Goal: Task Accomplishment & Management: Manage account settings

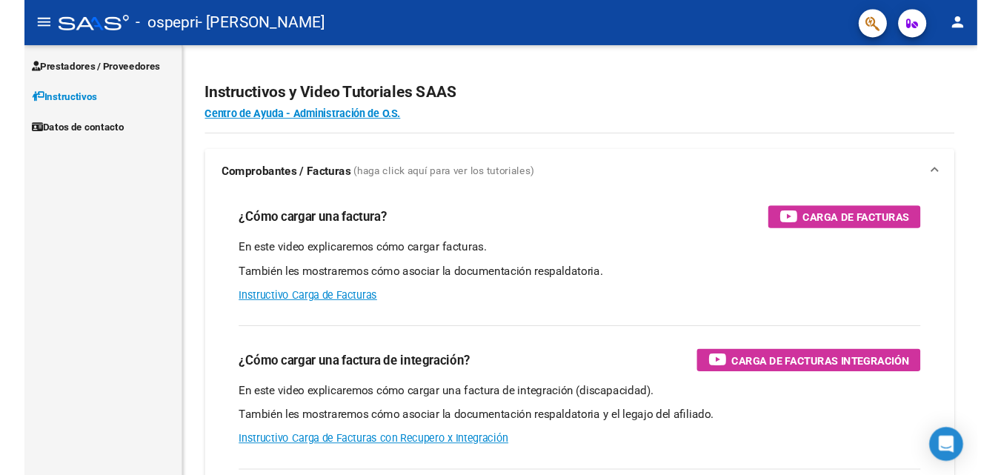
scroll to position [8700, 0]
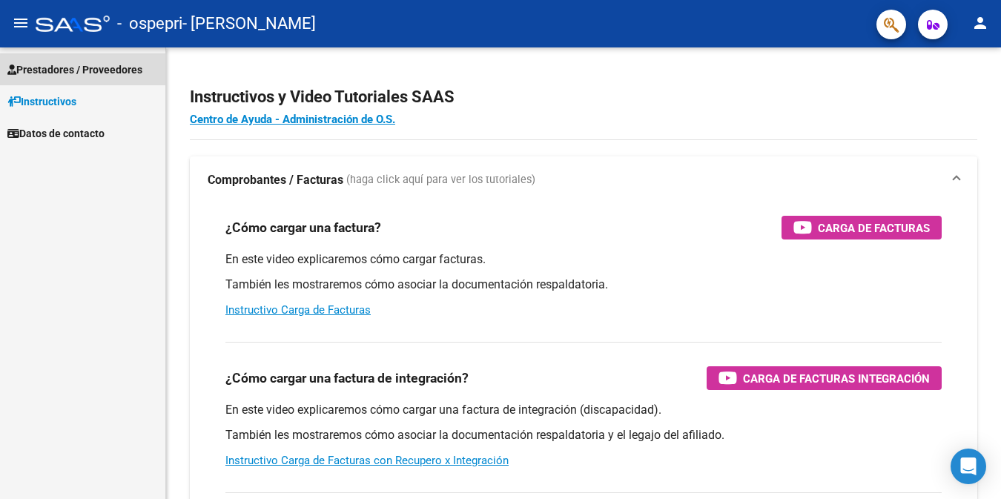
click at [53, 71] on span "Prestadores / Proveedores" at bounding box center [74, 70] width 135 height 16
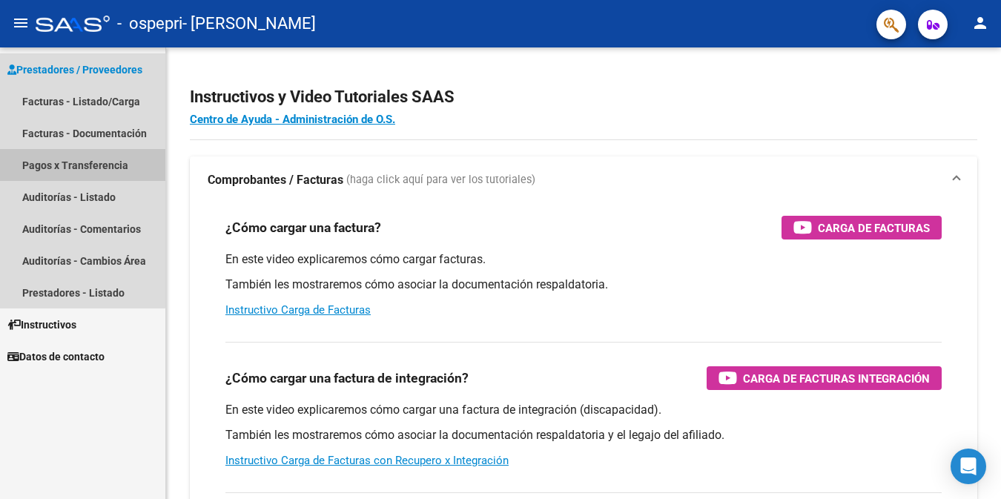
click at [39, 166] on link "Pagos x Transferencia" at bounding box center [82, 165] width 165 height 32
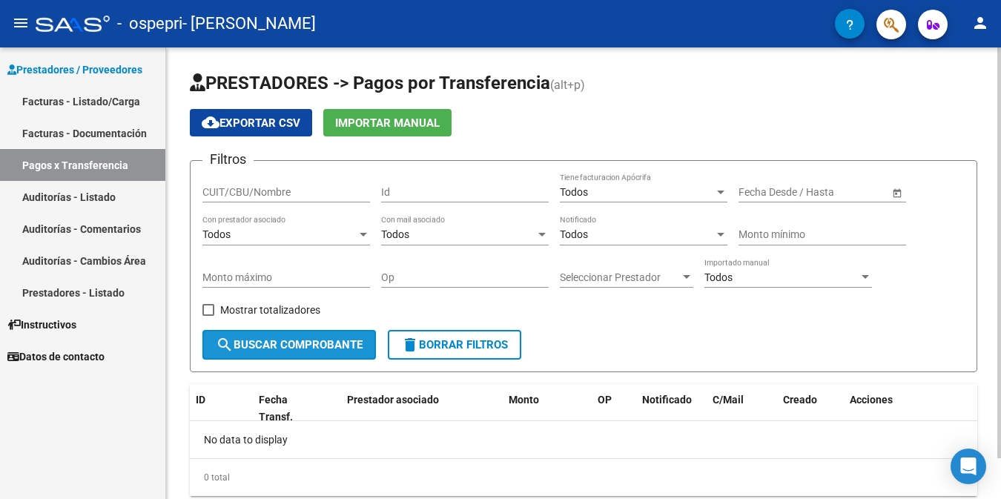
click at [337, 353] on button "search Buscar Comprobante" at bounding box center [288, 345] width 173 height 30
click at [302, 190] on input "CUIT/CBU/Nombre" at bounding box center [286, 192] width 168 height 13
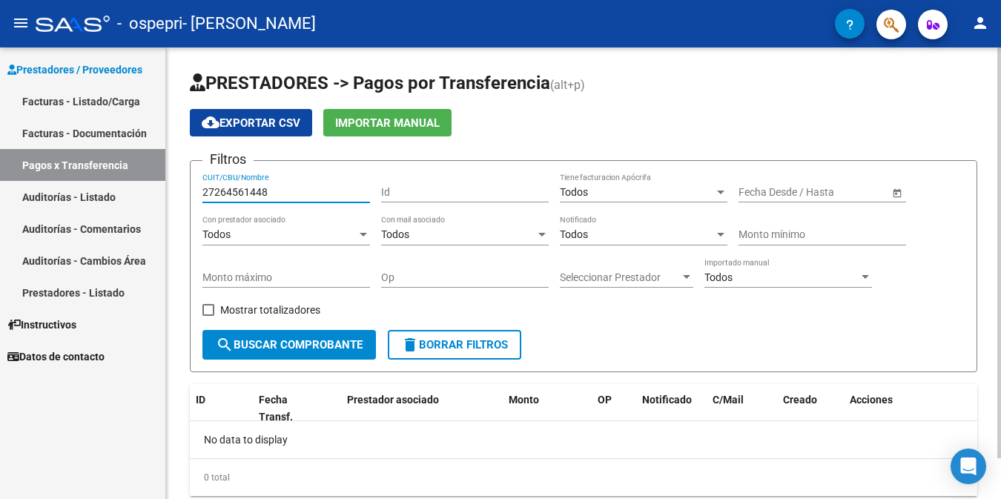
type input "27264561448"
click at [716, 190] on div at bounding box center [720, 192] width 13 height 12
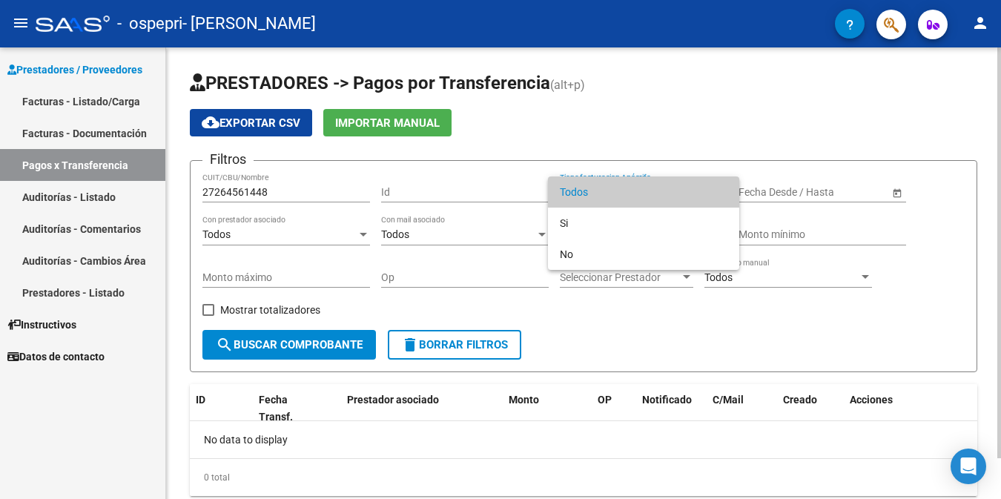
click at [716, 190] on span "Todos" at bounding box center [644, 191] width 168 height 31
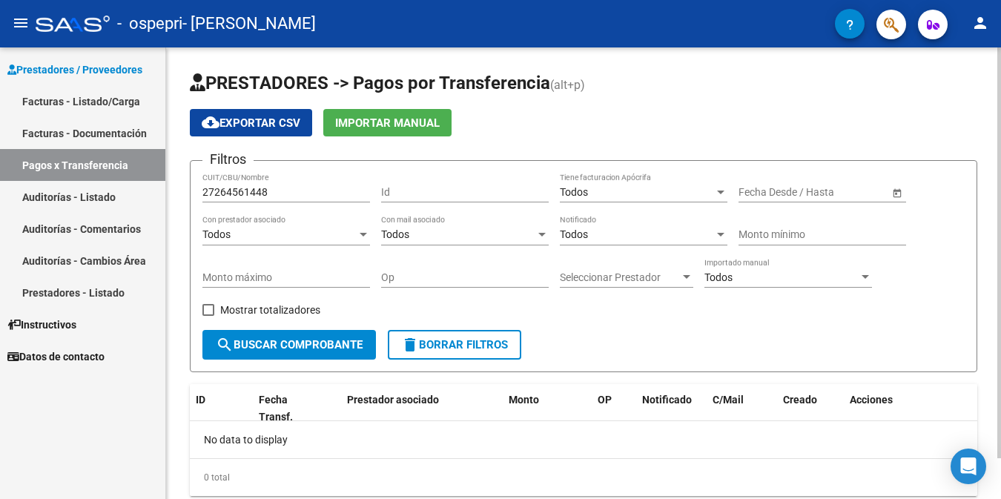
click at [552, 232] on app-bool-drop-down "Todos Con mail asociado" at bounding box center [470, 234] width 179 height 12
click at [539, 234] on div at bounding box center [541, 235] width 7 height 4
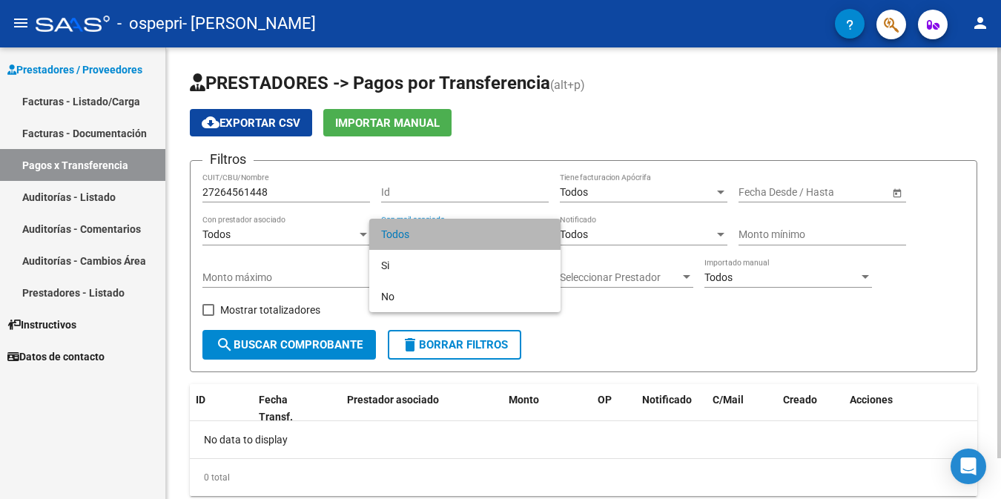
click at [539, 234] on span "Todos" at bounding box center [465, 234] width 168 height 31
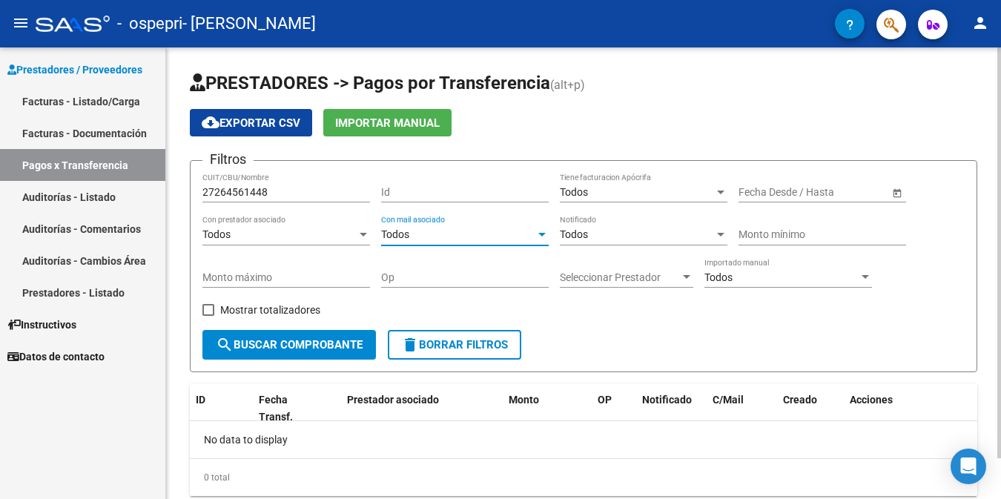
click at [898, 193] on span "Open calendar" at bounding box center [897, 193] width 36 height 36
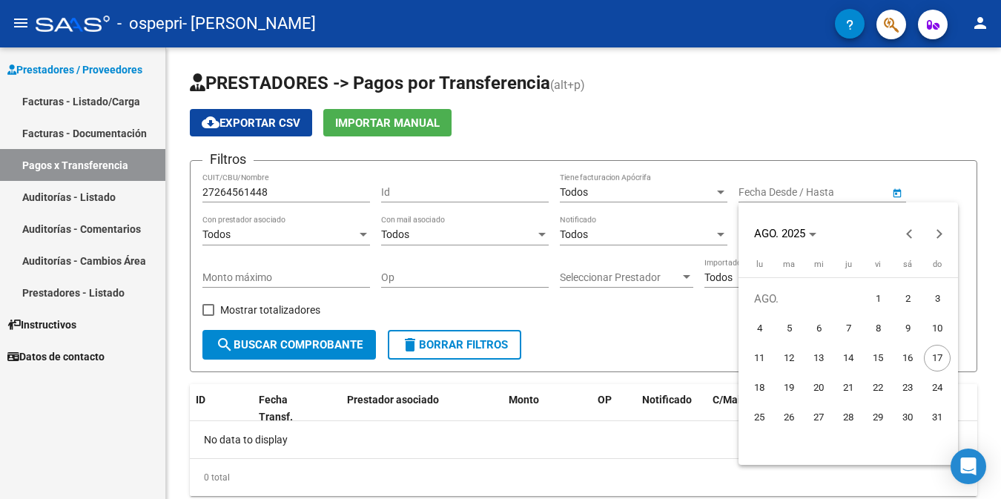
click at [258, 348] on div at bounding box center [500, 249] width 1001 height 499
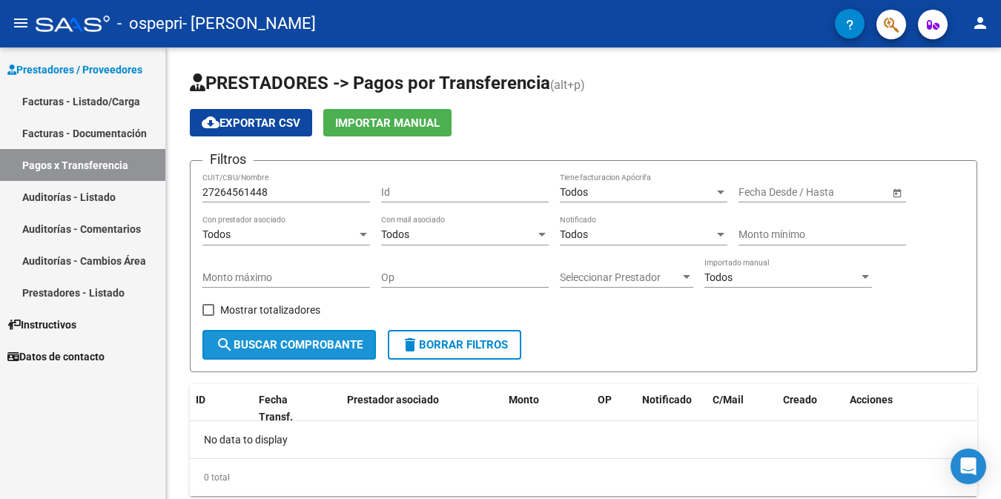
click at [258, 348] on span "search Buscar Comprobante" at bounding box center [289, 344] width 147 height 13
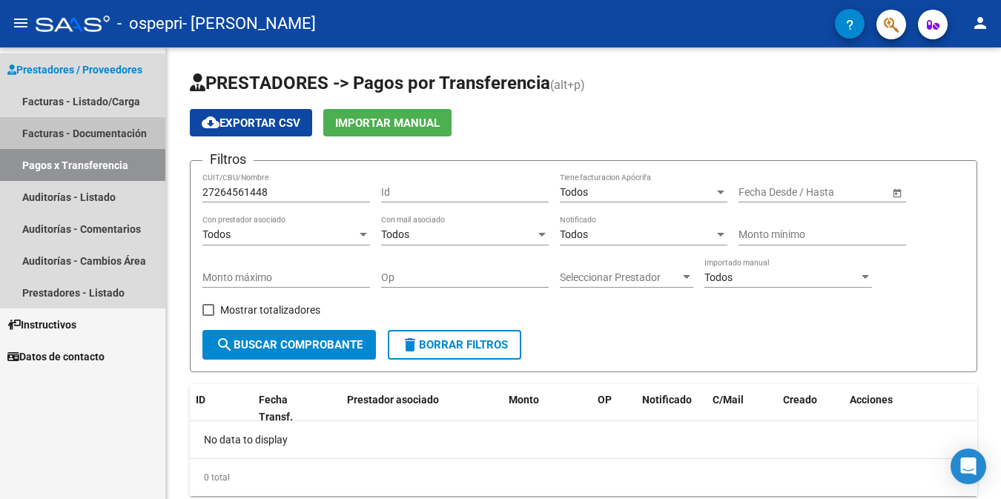
click at [113, 128] on link "Facturas - Documentación" at bounding box center [82, 133] width 165 height 32
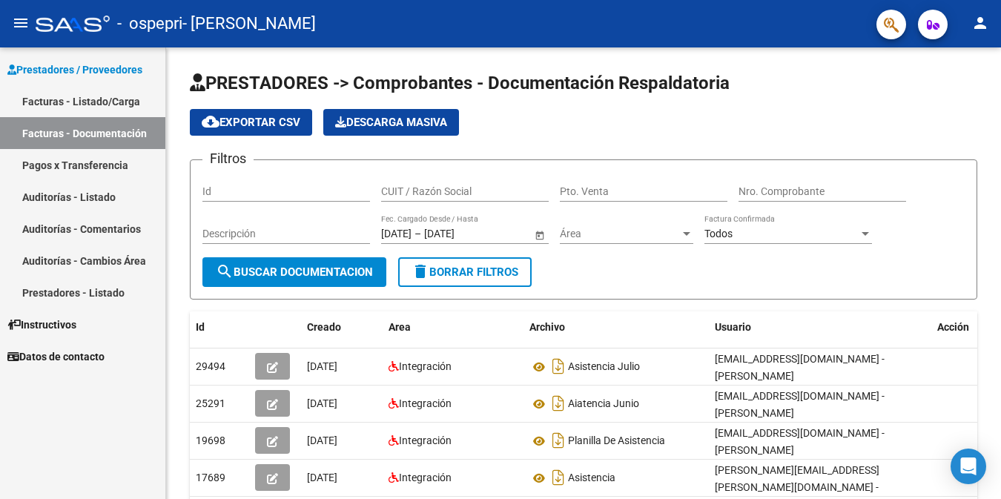
click at [120, 96] on link "Facturas - Listado/Carga" at bounding box center [82, 101] width 165 height 32
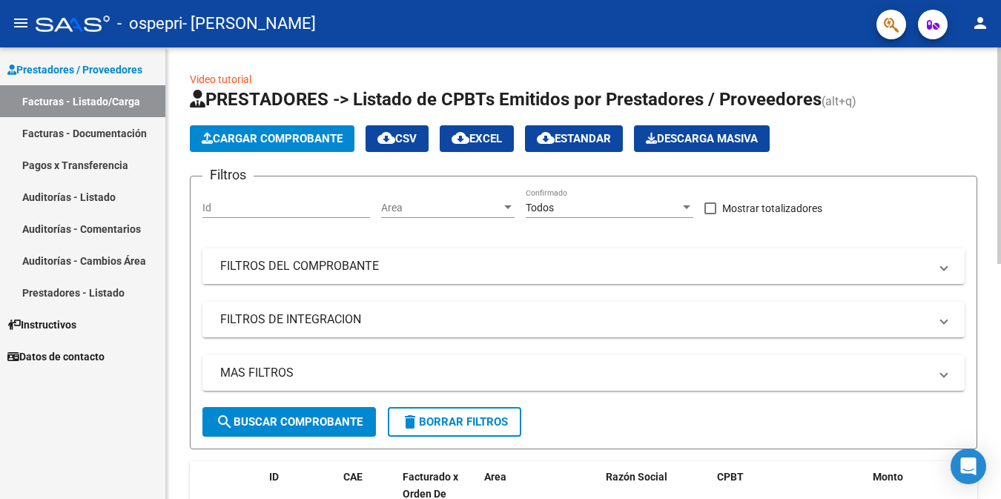
click at [623, 262] on mat-panel-title "FILTROS DEL COMPROBANTE" at bounding box center [574, 266] width 709 height 16
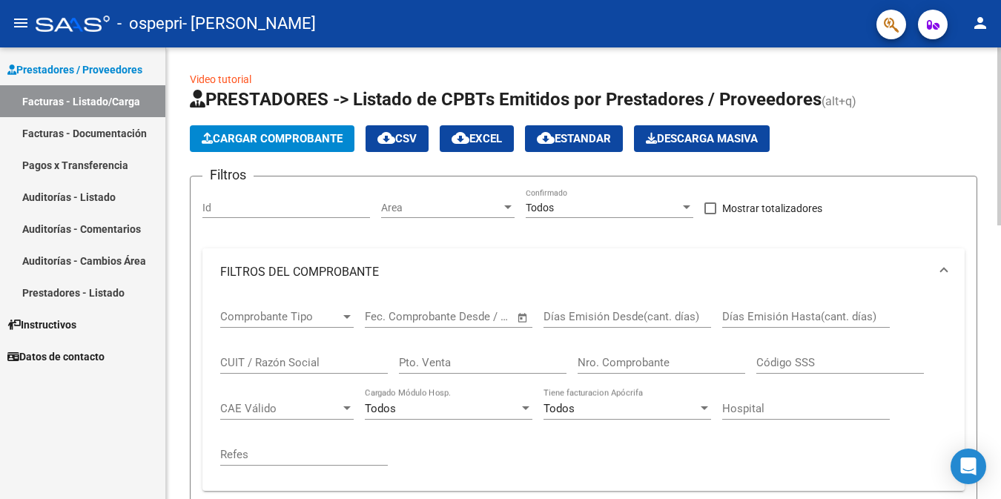
click at [623, 262] on mat-expansion-panel-header "FILTROS DEL COMPROBANTE" at bounding box center [583, 271] width 762 height 47
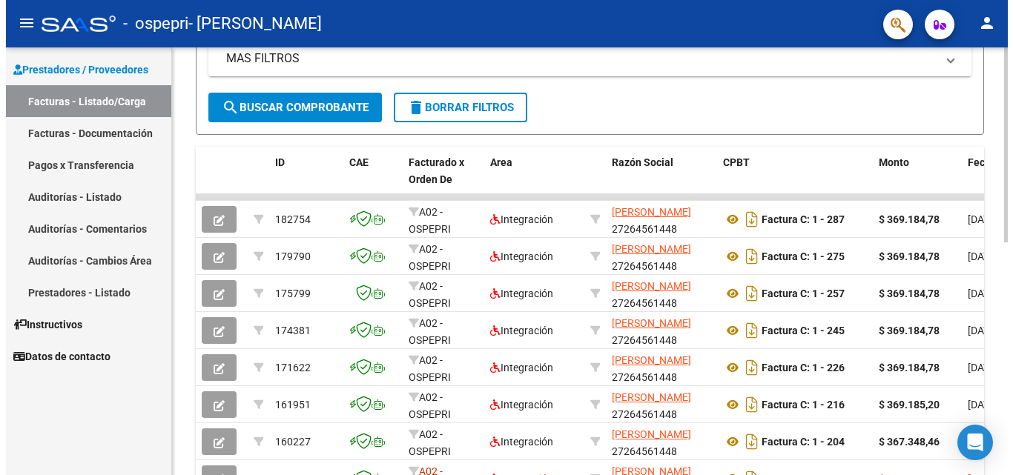
scroll to position [331, 0]
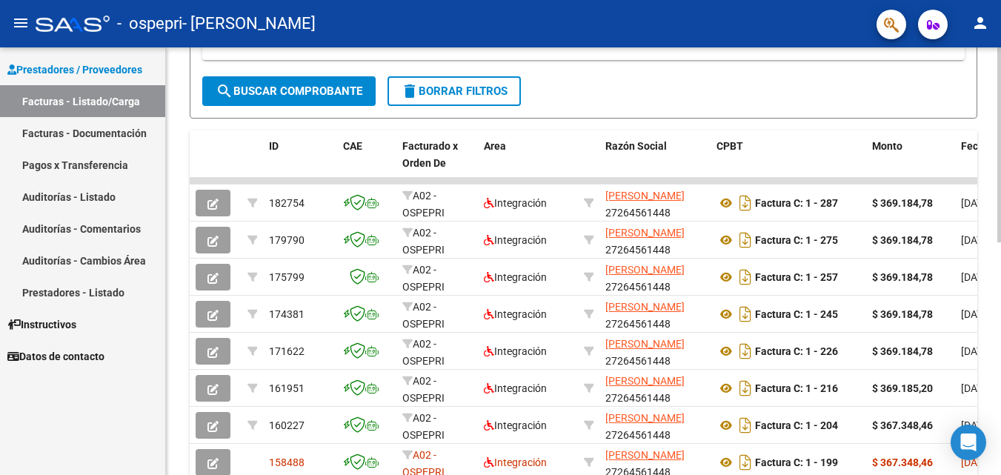
click at [1000, 357] on html "menu - ospepri - [PERSON_NAME] person Prestadores / Proveedores Facturas - List…" at bounding box center [500, 237] width 1001 height 475
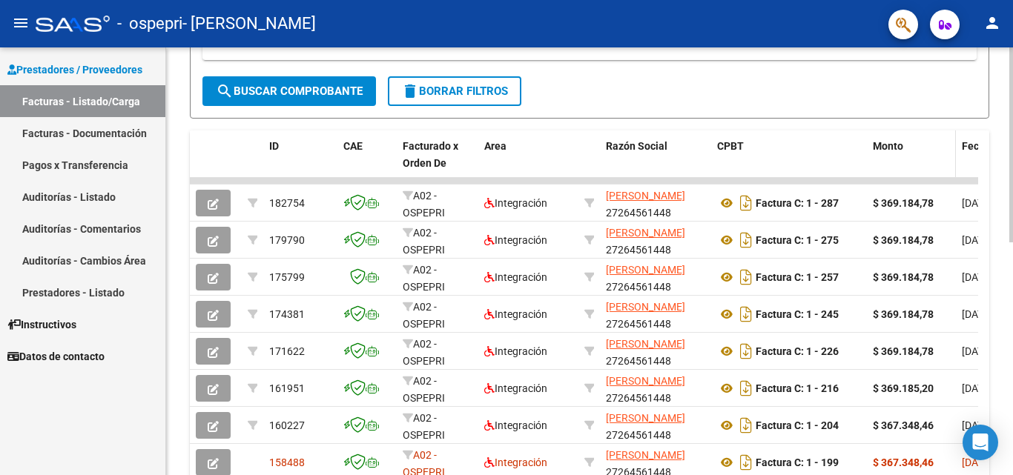
drag, startPoint x: 833, startPoint y: 179, endPoint x: 880, endPoint y: 176, distance: 46.8
click at [880, 176] on div "ID CAE Facturado x Orden De Area Razón Social CPBT Monto Fecha Cpbt Días desde …" at bounding box center [589, 363] width 799 height 467
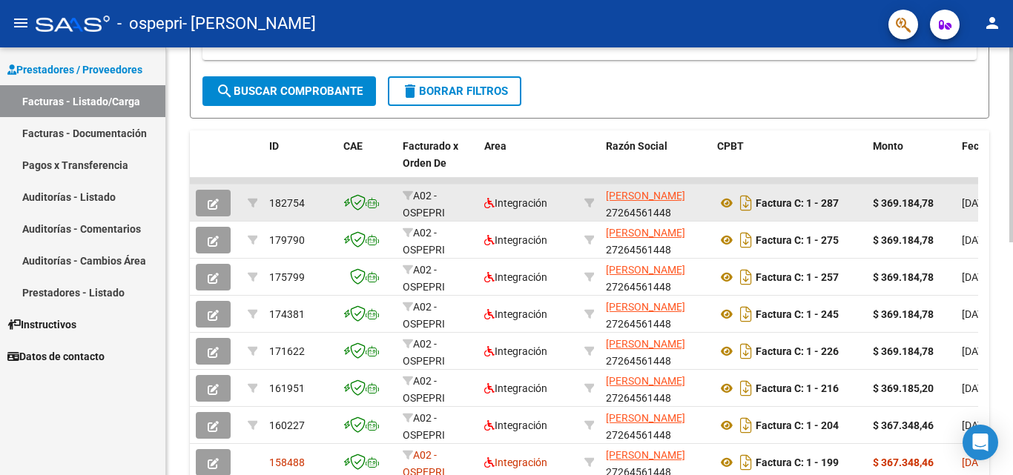
click at [845, 200] on div "Factura C: 1 - 287" at bounding box center [789, 203] width 144 height 24
click at [796, 204] on strong "Factura C: 1 - 287" at bounding box center [796, 203] width 83 height 12
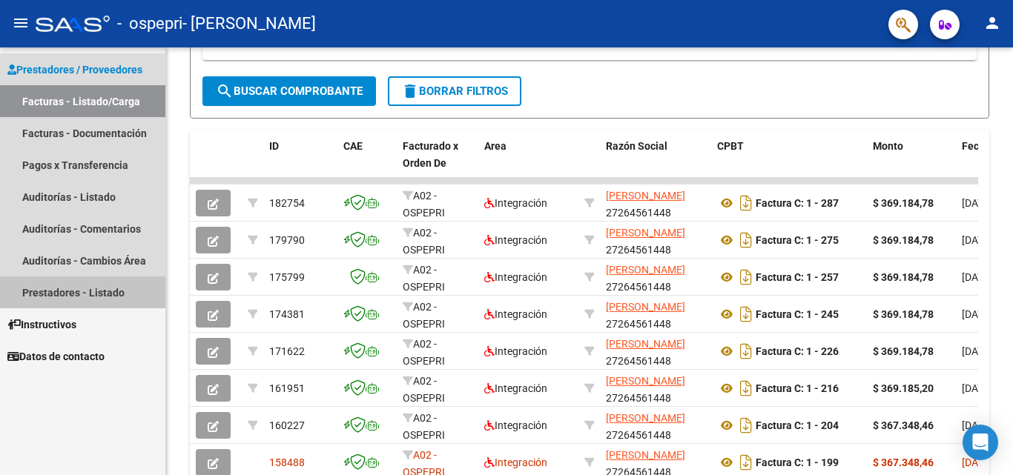
click at [61, 296] on link "Prestadores - Listado" at bounding box center [82, 292] width 165 height 32
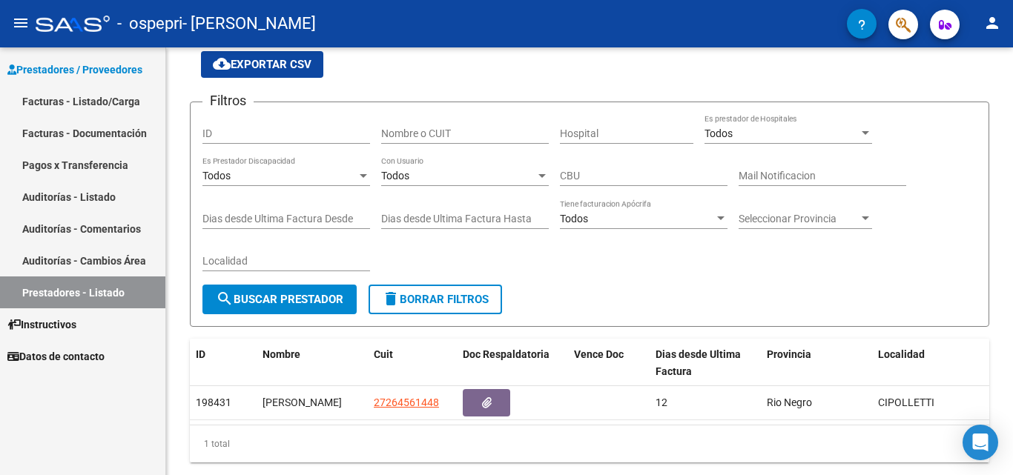
scroll to position [107, 0]
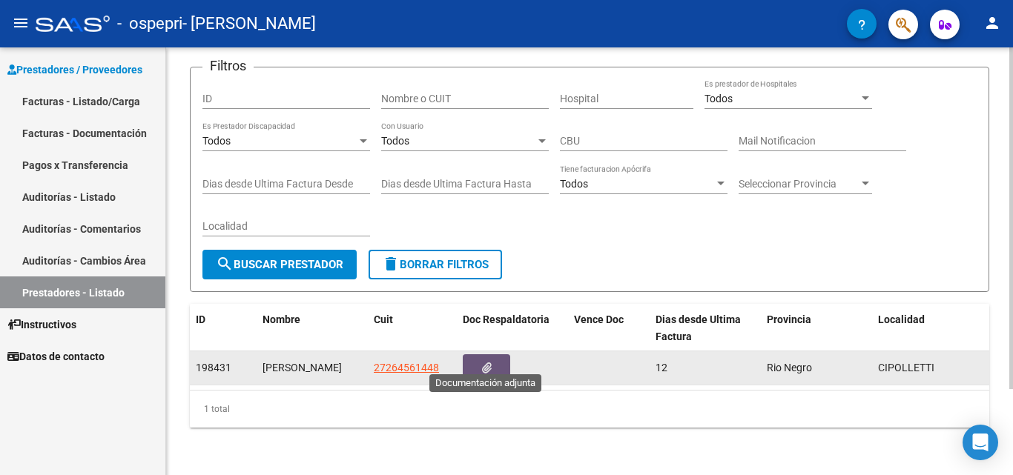
click at [482, 362] on icon "button" at bounding box center [487, 367] width 10 height 11
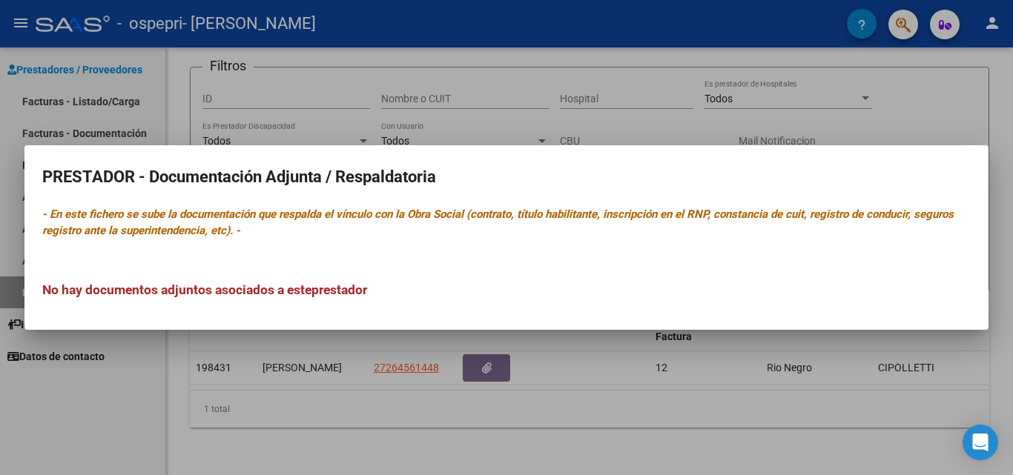
click at [895, 65] on div at bounding box center [506, 237] width 1013 height 475
